Goal: Go to known website: Access a specific website the user already knows

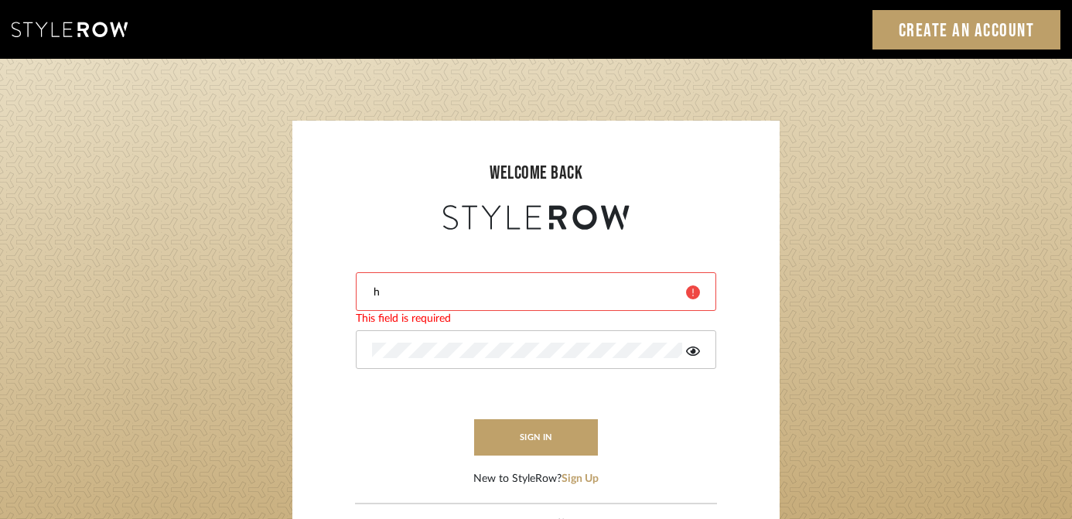
click at [514, 288] on input "h" at bounding box center [523, 292] width 303 height 15
type input "[EMAIL_ADDRESS][DOMAIN_NAME]"
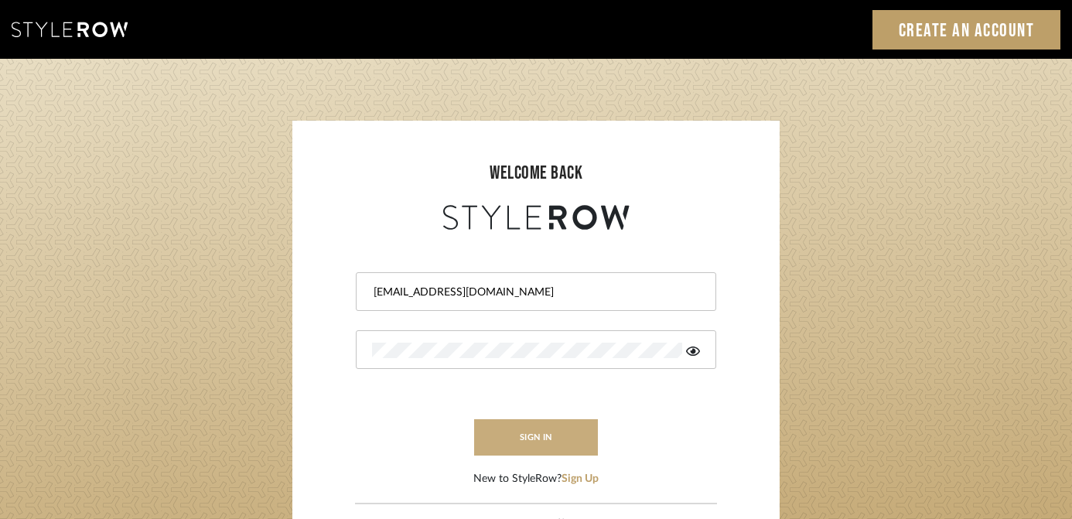
click at [549, 445] on button "sign in" at bounding box center [536, 437] width 124 height 36
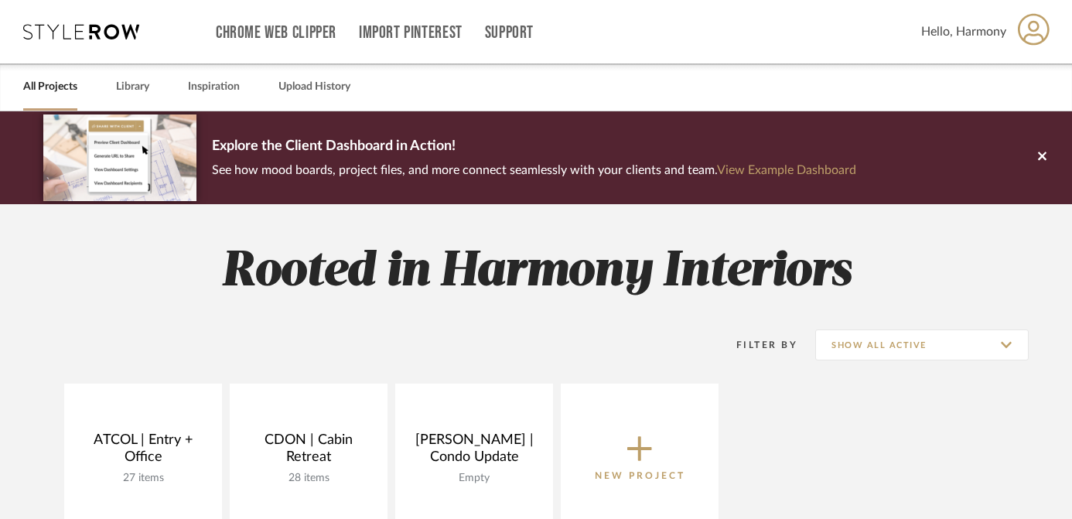
scroll to position [130, 0]
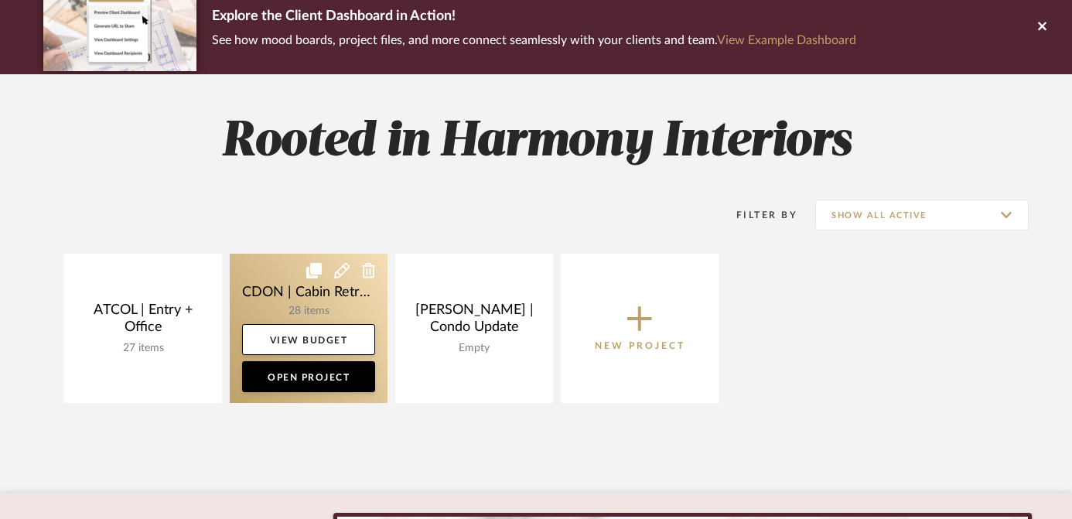
click at [296, 287] on link at bounding box center [309, 328] width 158 height 149
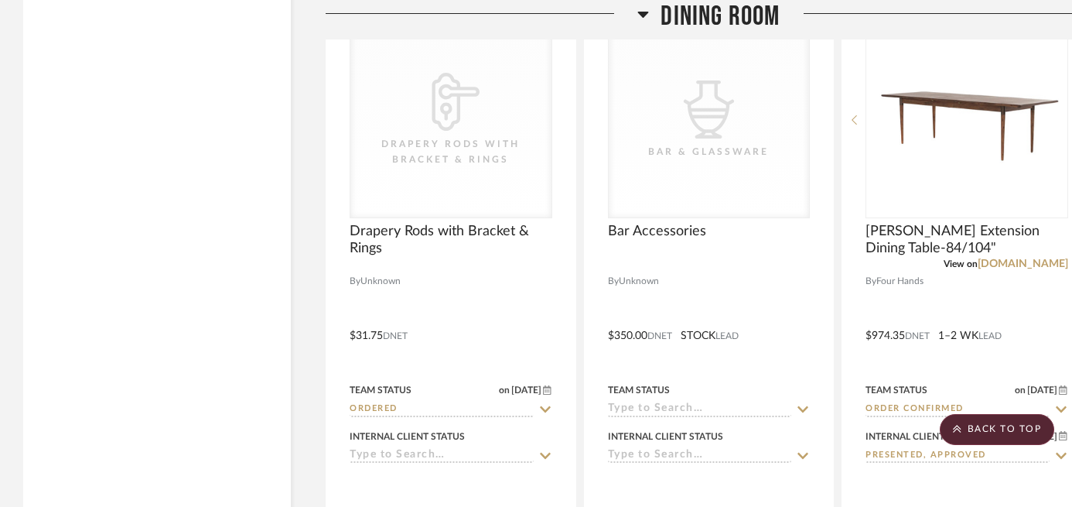
scroll to position [3372, 0]
